Goal: Navigation & Orientation: Understand site structure

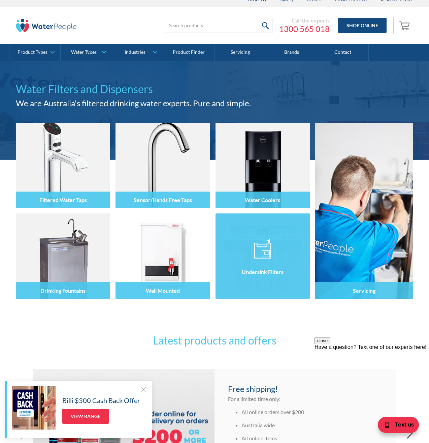
click at [246, 245] on div at bounding box center [262, 262] width 94 height 40
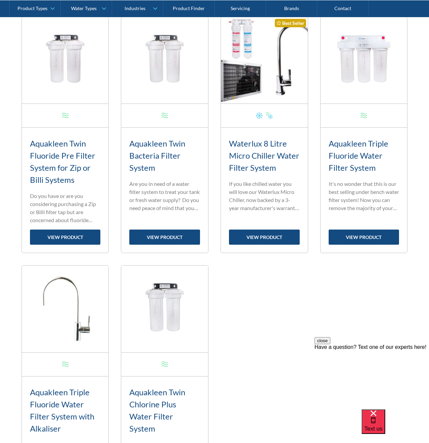
scroll to position [548, 0]
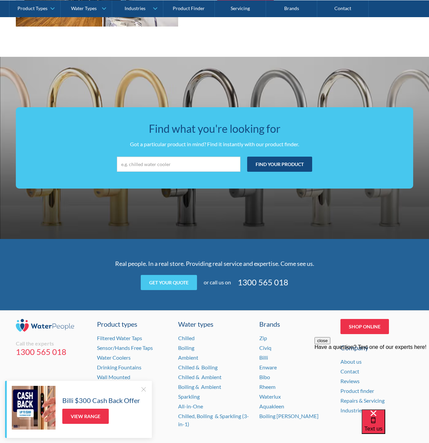
scroll to position [1211, 0]
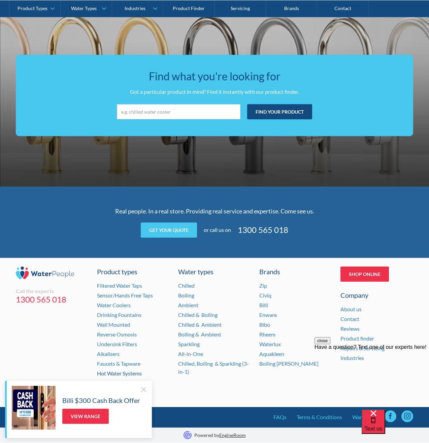
click at [118, 373] on link "Hot Water Systems" at bounding box center [119, 373] width 45 height 6
click at [193, 344] on link "Sparkling" at bounding box center [189, 344] width 22 height 6
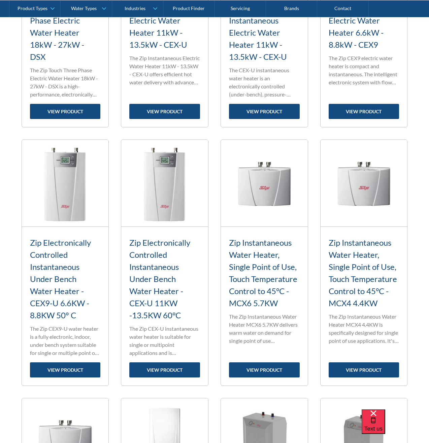
scroll to position [733, 0]
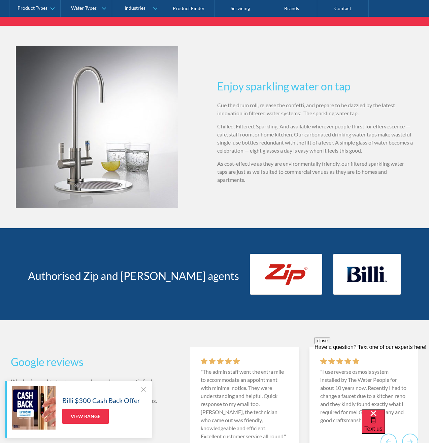
scroll to position [948, 0]
